Goal: Navigation & Orientation: Find specific page/section

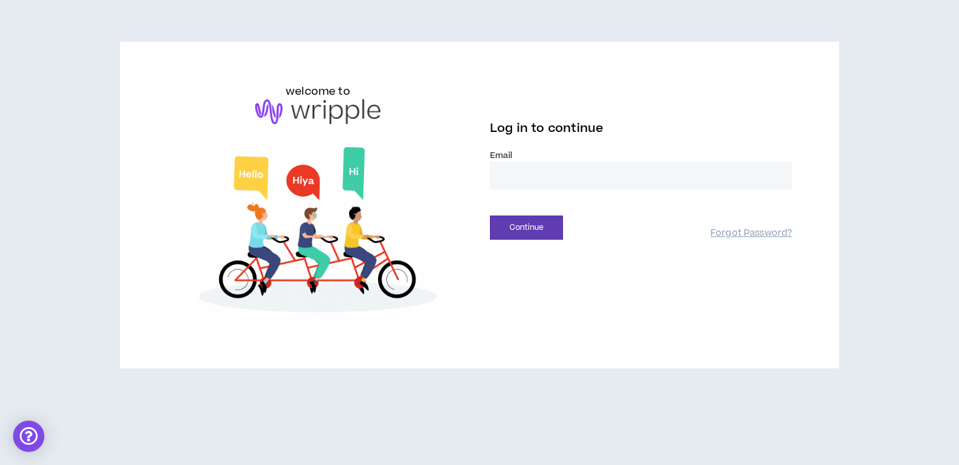
click at [523, 171] on input "email" at bounding box center [641, 175] width 302 height 28
type input "**********"
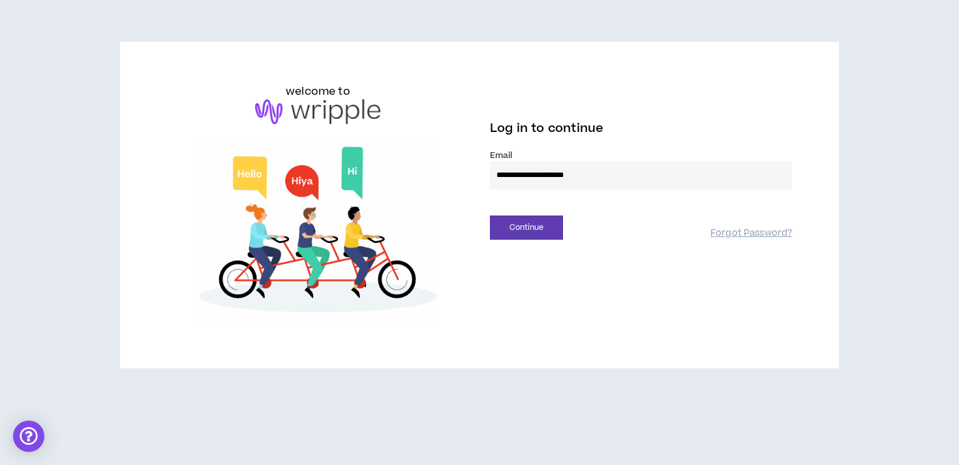
click at [547, 241] on div "**********" at bounding box center [480, 205] width 647 height 243
click at [542, 231] on button "Continue" at bounding box center [526, 227] width 73 height 24
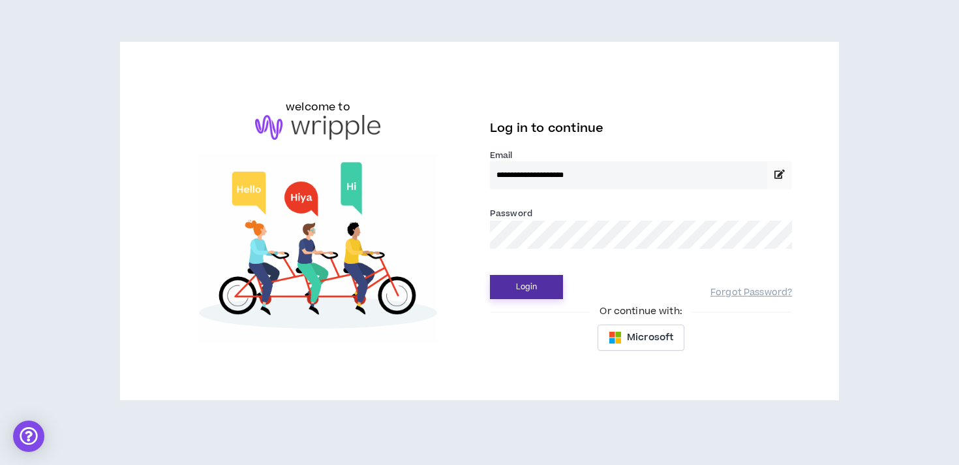
click at [490, 275] on button "Login" at bounding box center [526, 287] width 73 height 24
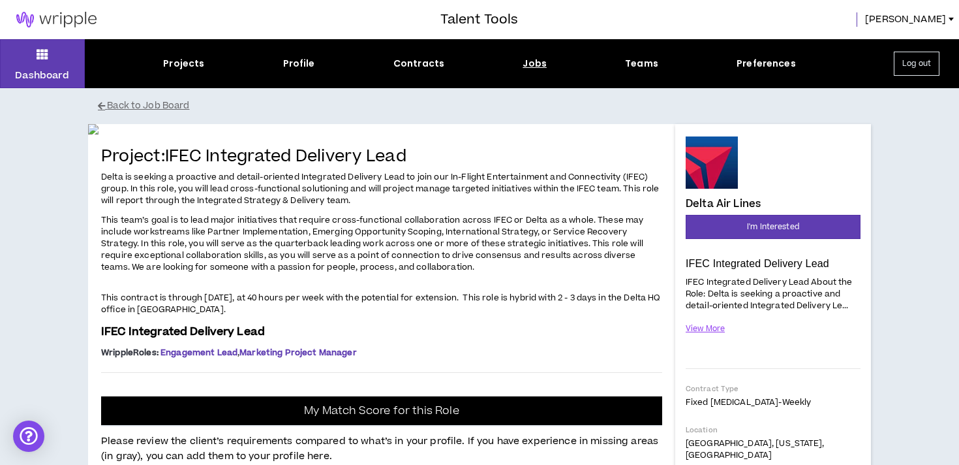
click at [543, 65] on div "Jobs" at bounding box center [535, 64] width 24 height 14
click at [535, 65] on div "Jobs" at bounding box center [535, 64] width 24 height 14
click at [18, 62] on button "Dashboard" at bounding box center [42, 63] width 85 height 49
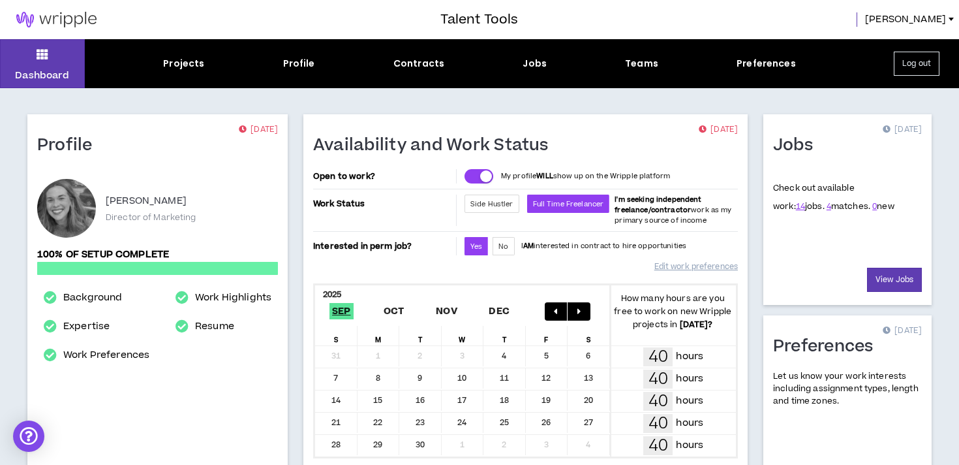
click at [519, 63] on div "Projects Profile Contracts Jobs Teams Preferences" at bounding box center [479, 64] width 789 height 14
click at [531, 64] on div "Jobs" at bounding box center [535, 64] width 24 height 14
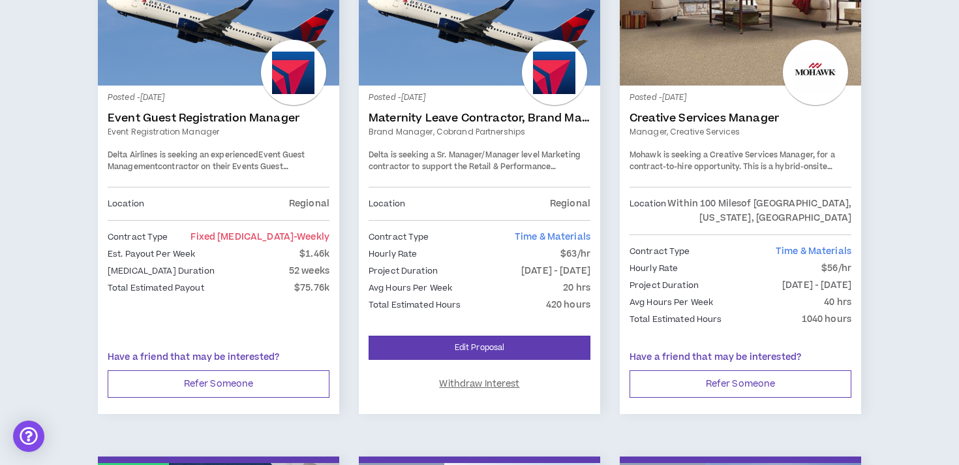
scroll to position [752, 0]
